Goal: Transaction & Acquisition: Purchase product/service

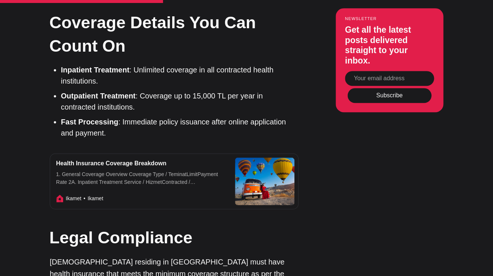
scroll to position [1173, 0]
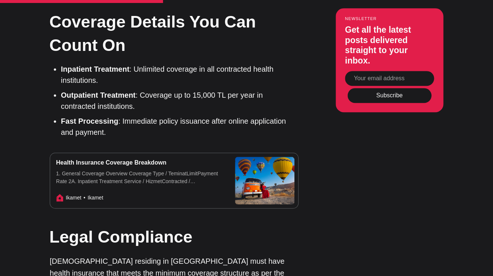
click at [113, 153] on div "Health Insurance Coverage Breakdown 1. General Coverage Overview Coverage Type …" at bounding box center [140, 180] width 181 height 55
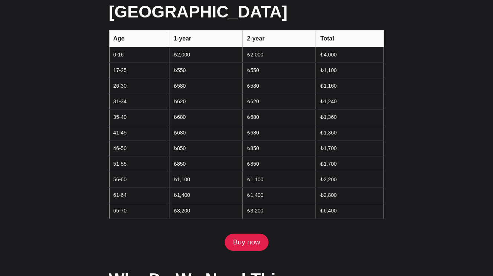
scroll to position [1085, 0]
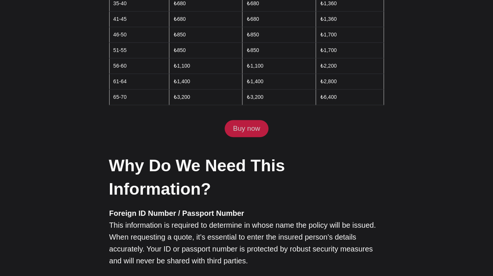
click at [241, 120] on link "Buy now" at bounding box center [247, 128] width 44 height 17
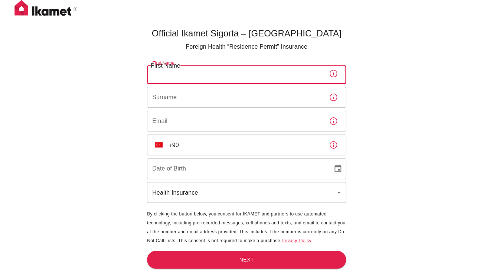
click at [270, 81] on input "First Name" at bounding box center [235, 73] width 176 height 21
type input "MOSSADDIQUE"
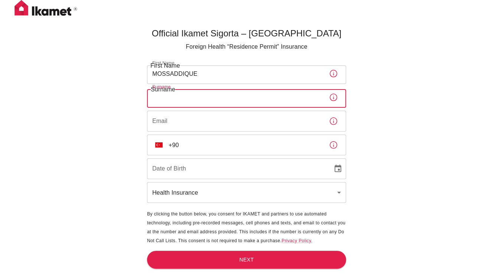
click at [254, 98] on input "Surname" at bounding box center [235, 97] width 176 height 21
type input "AHSAN"
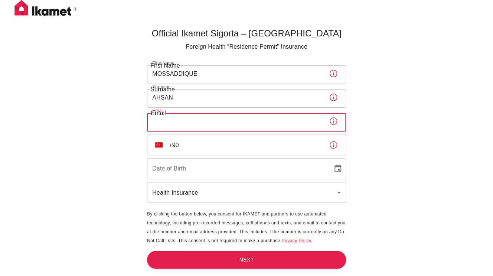
click at [222, 123] on input "Email" at bounding box center [235, 121] width 176 height 21
type input "[PERSON_NAME][EMAIL_ADDRESS][PERSON_NAME][DOMAIN_NAME]"
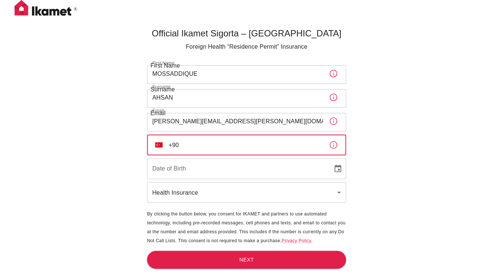
click at [206, 146] on input "+90" at bounding box center [246, 144] width 155 height 21
type input "[PHONE_NUMBER]"
type input "DD/MM/YYYY"
click at [211, 175] on input "DD/MM/YYYY" at bounding box center [237, 168] width 181 height 21
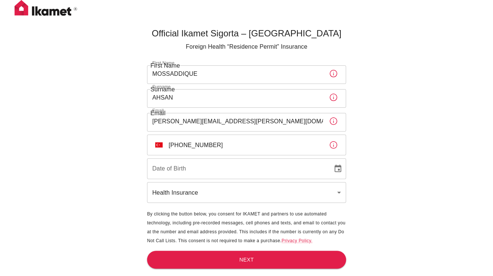
click at [337, 169] on icon "Choose date" at bounding box center [338, 168] width 9 height 9
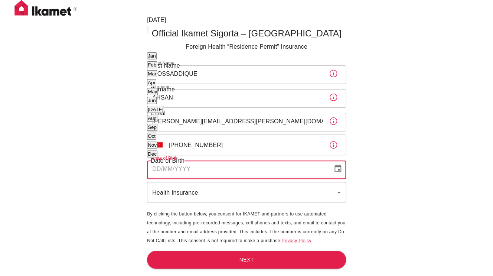
click at [154, 36] on icon "calendar view is open, switch to year view" at bounding box center [152, 36] width 4 height 2
click at [166, 25] on div "August 2025" at bounding box center [156, 20] width 19 height 9
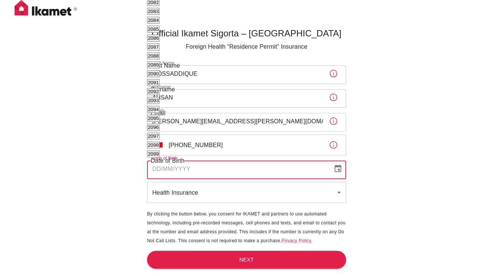
click at [157, 144] on button "Nov" at bounding box center [152, 145] width 10 height 7
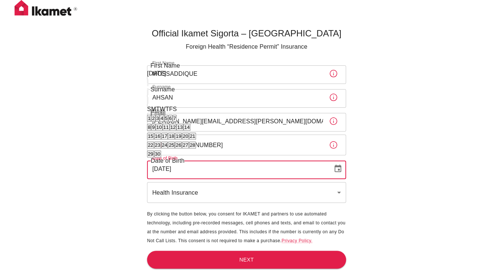
click at [155, 115] on button "2" at bounding box center [153, 118] width 4 height 7
type input "02/11/1987"
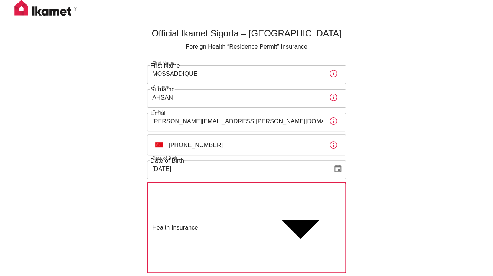
click at [218, 193] on body "Official Ikamet Sigorta – Turkey Foreign Health “Residence Permit” Insurance Fi…" at bounding box center [246, 184] width 493 height 368
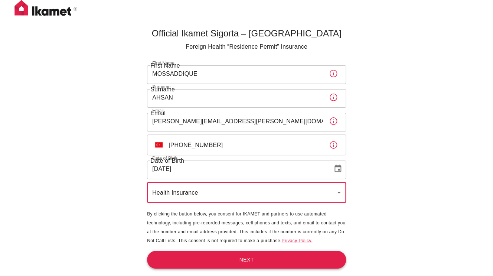
click at [243, 257] on button "Next" at bounding box center [246, 260] width 199 height 18
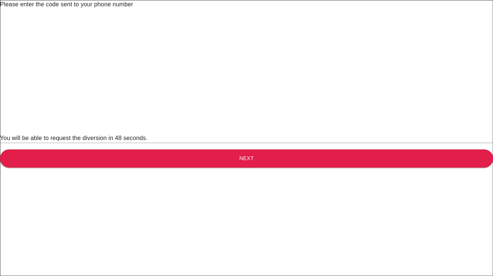
click at [160, 30] on input "text" at bounding box center [252, 19] width 504 height 21
type input "1"
type input "2"
type input "0"
type input "1"
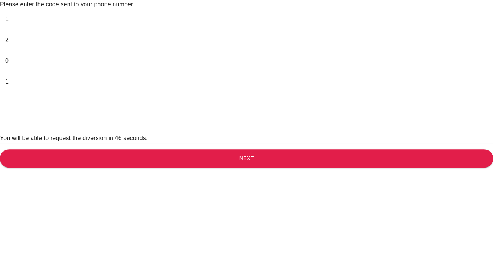
type input "7"
type input "4"
click at [186, 167] on button "Next" at bounding box center [246, 158] width 493 height 18
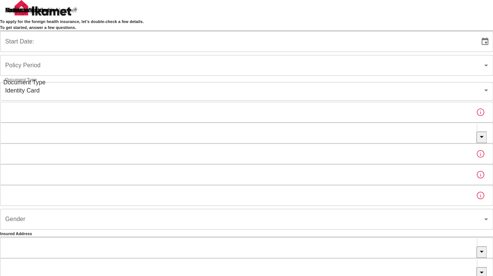
type input "b7343ef8-d55e-4554-96a8-76e30347e985"
type input "13/08/2025"
click at [367, 43] on div "To apply for the foreign health insurance, let’s double-check a few details. To…" at bounding box center [246, 235] width 493 height 471
click at [343, 103] on body "To apply for the foreign health insurance, let’s double-check a few details. To…" at bounding box center [246, 235] width 493 height 471
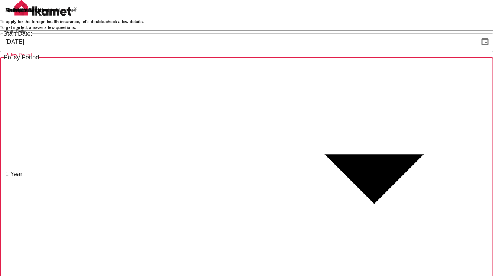
type input "572c7356-bd2e-44a0-a5fb-f98fe7448427"
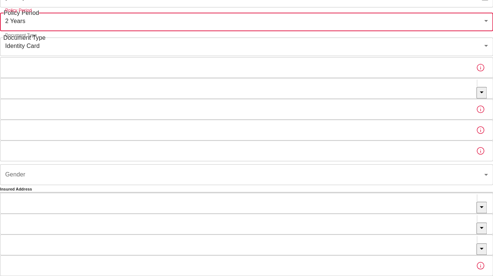
scroll to position [45, 0]
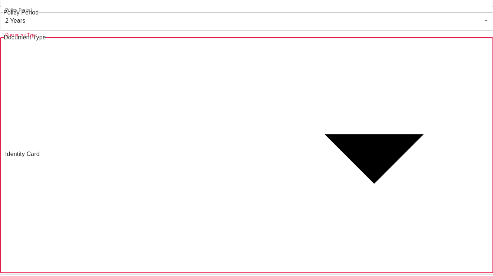
type input "passport"
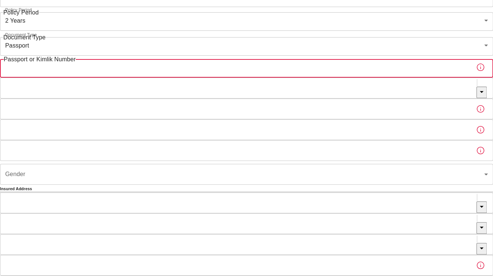
click at [222, 78] on input "Passport or Kimlik Number" at bounding box center [235, 67] width 470 height 21
type input "b"
type input "B00052841"
click at [227, 98] on input "Nationality" at bounding box center [238, 88] width 477 height 21
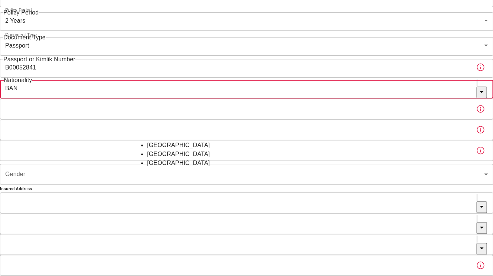
click at [222, 159] on li "Bangladesh" at bounding box center [246, 154] width 199 height 9
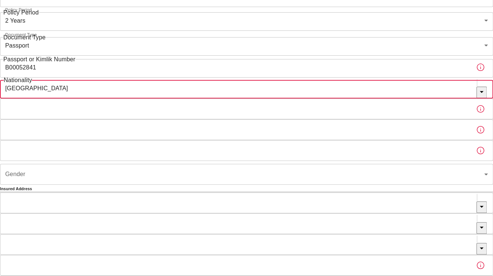
type input "Bangladesh"
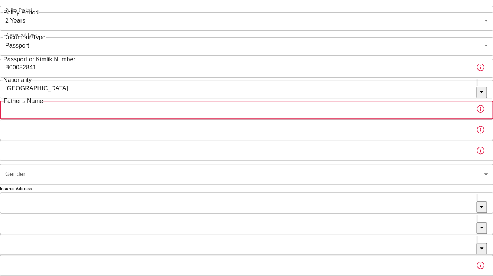
click at [210, 119] on input "Father's Name" at bounding box center [235, 108] width 470 height 21
type input "SADIQUE AHSAN"
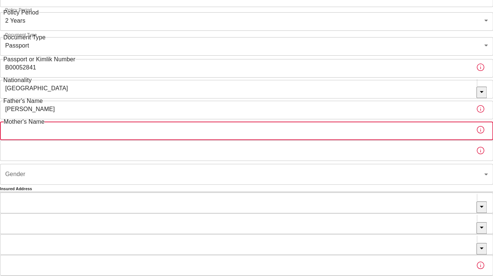
click at [199, 140] on input "Mother's Name" at bounding box center [235, 129] width 470 height 21
type input "MAHUA SADIQUE"
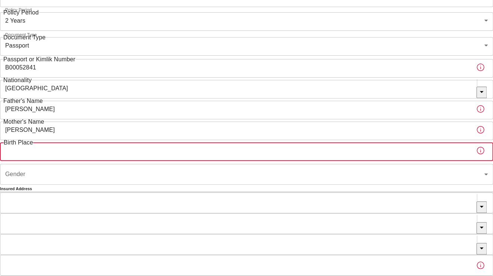
click at [191, 161] on input "Birth Place" at bounding box center [235, 150] width 470 height 21
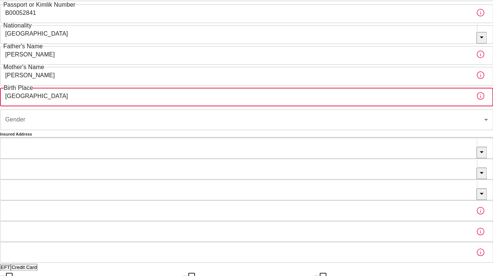
scroll to position [100, 0]
type input "DHAKA"
click at [198, 168] on body "To apply for the foreign health insurance, let’s double-check a few details. To…" at bounding box center [246, 135] width 493 height 471
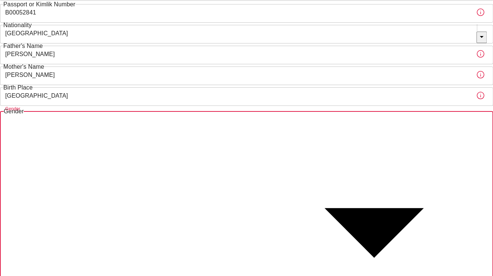
type input "male"
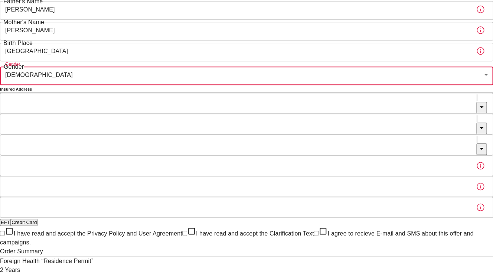
scroll to position [157, 0]
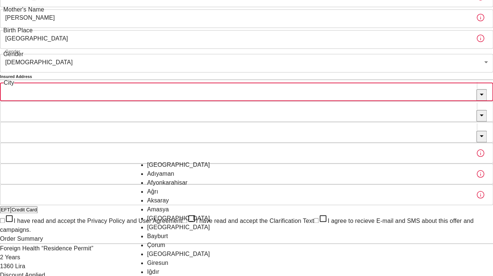
click at [190, 101] on input "City" at bounding box center [238, 90] width 477 height 21
type input "H"
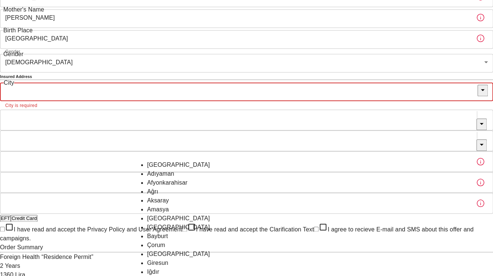
click at [87, 166] on div "To apply for the foreign health insurance, let’s double-check a few details. To…" at bounding box center [246, 82] width 493 height 479
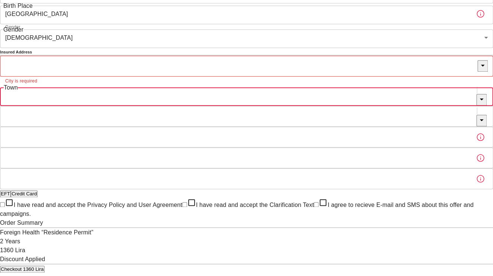
scroll to position [180, 0]
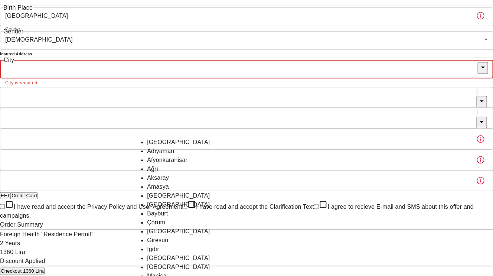
click at [199, 78] on input "City" at bounding box center [239, 68] width 478 height 21
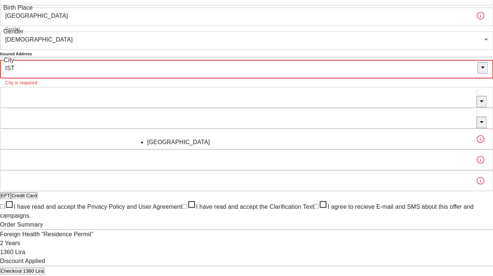
click at [187, 147] on li "İstanbul" at bounding box center [246, 142] width 199 height 9
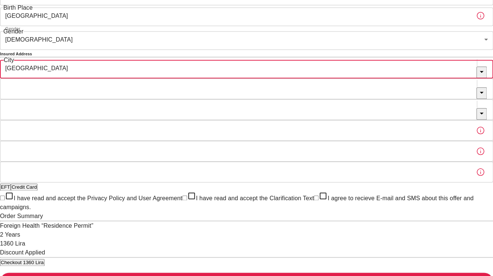
type input "İstanbul"
click at [189, 99] on input "Town" at bounding box center [238, 88] width 477 height 21
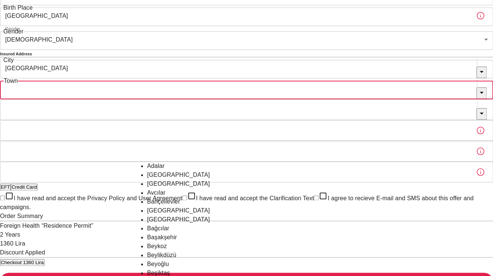
click at [184, 233] on li "Bağcılar" at bounding box center [246, 228] width 199 height 9
type input "Bağcılar"
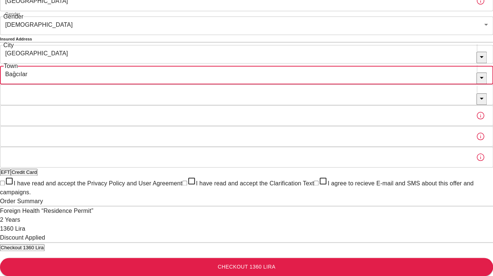
scroll to position [206, 0]
click at [224, 105] on input "Neighborhood" at bounding box center [238, 94] width 477 height 21
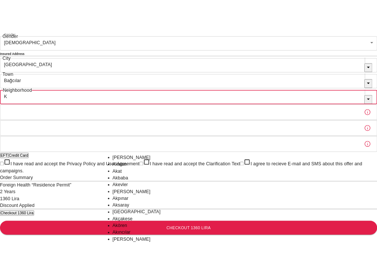
scroll to position [0, 0]
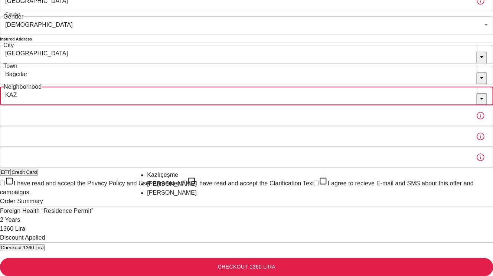
click at [209, 183] on li "Kazım Karabekir" at bounding box center [246, 183] width 199 height 9
type input "Kazım Karabekir"
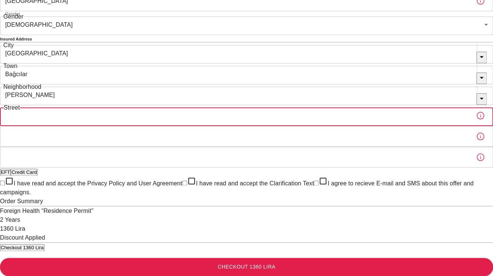
click at [209, 126] on input "Street" at bounding box center [235, 115] width 470 height 21
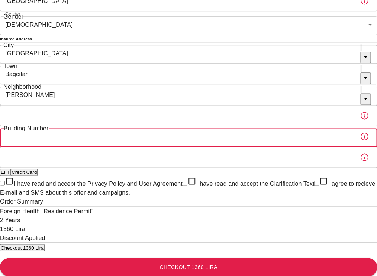
click at [144, 147] on input "Building Number" at bounding box center [177, 136] width 354 height 21
type input "288"
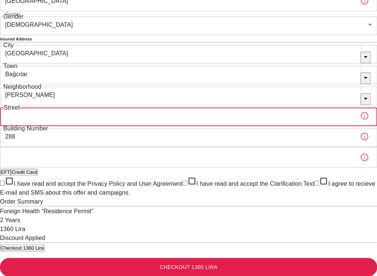
click at [147, 126] on input "Street" at bounding box center [177, 115] width 354 height 21
type input "9"
click at [121, 168] on input "Apartment Number" at bounding box center [177, 157] width 354 height 21
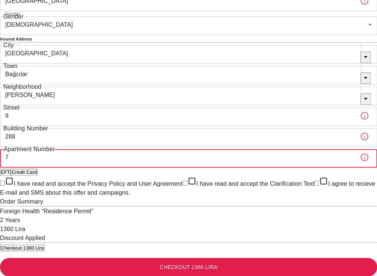
type input "7"
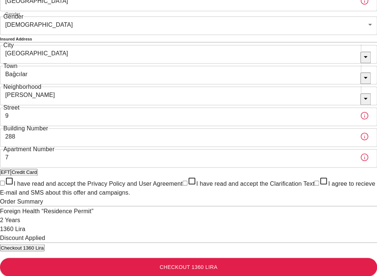
click at [316, 229] on div "To apply for the foreign health insurance, let’s double-check a few details. To…" at bounding box center [188, 40] width 377 height 471
click at [38, 169] on button "Credit Card" at bounding box center [24, 172] width 27 height 7
click at [5, 185] on input "I have read and accept the Privacy Policy and User Agreement" at bounding box center [2, 183] width 5 height 5
checkbox input "true"
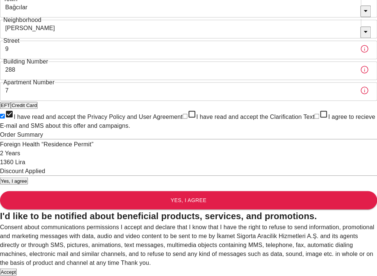
click at [17, 268] on button "Accept" at bounding box center [8, 271] width 17 height 7
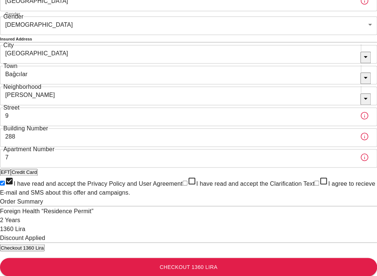
click at [182, 185] on input "I have read and accept the Clarification Text" at bounding box center [184, 183] width 5 height 5
checkbox input "true"
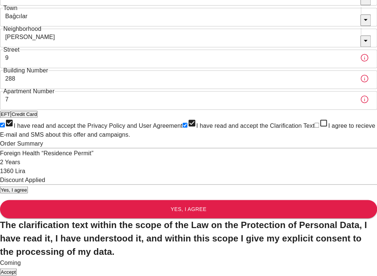
click at [17, 268] on button "Accept" at bounding box center [8, 271] width 17 height 7
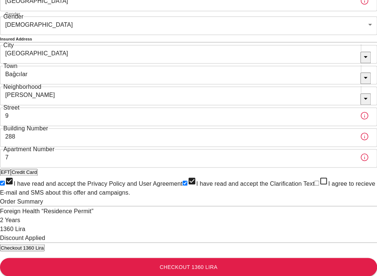
click at [314, 185] on input "I agree to recieve E-mail and SMS about this offer and campaigns." at bounding box center [316, 183] width 5 height 5
checkbox input "true"
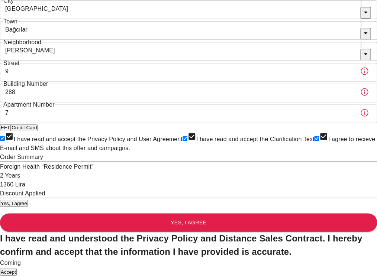
click at [17, 268] on button "Accept" at bounding box center [8, 271] width 17 height 7
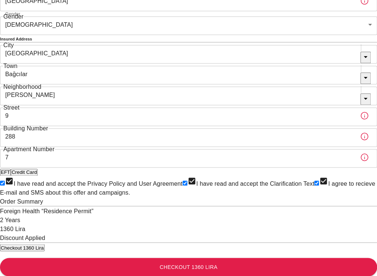
scroll to position [300, 0]
click at [188, 258] on button "Checkout 1360 Lira" at bounding box center [188, 267] width 377 height 18
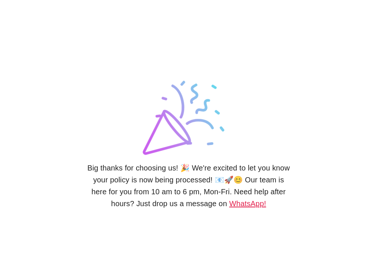
click at [238, 204] on link "WhatsApp!" at bounding box center [247, 203] width 37 height 8
